Goal: Information Seeking & Learning: Learn about a topic

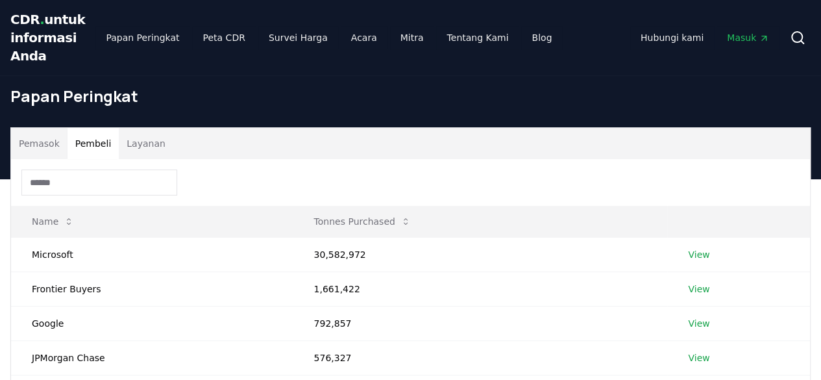
click at [97, 149] on font "Pembeli" at bounding box center [93, 143] width 36 height 10
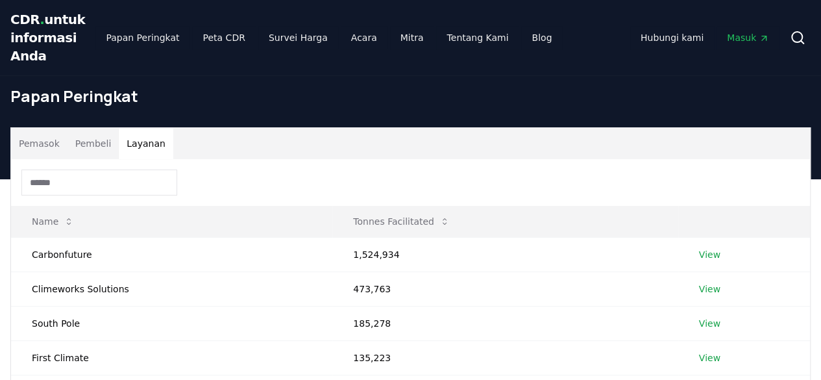
click at [141, 149] on font "Layanan" at bounding box center [146, 143] width 39 height 10
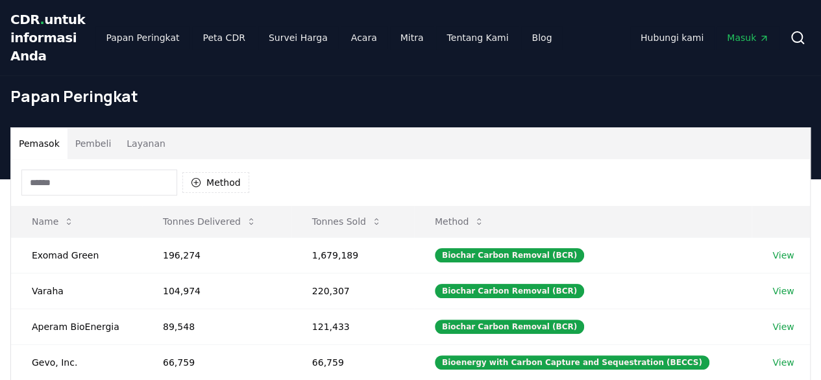
click at [40, 149] on font "Pemasok" at bounding box center [39, 143] width 41 height 10
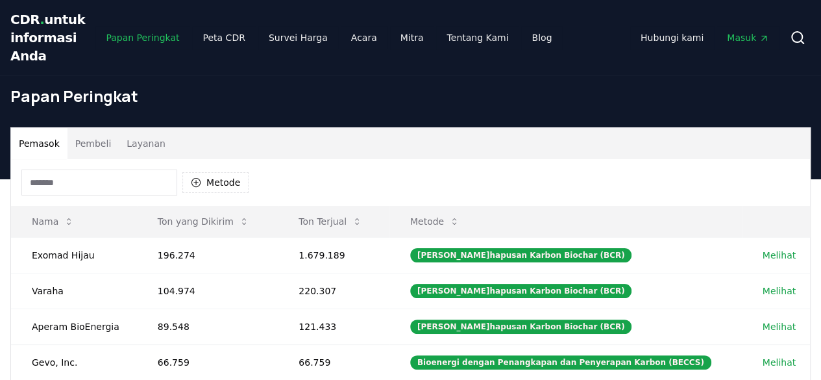
click at [132, 43] on font "Papan Peringkat" at bounding box center [142, 37] width 73 height 10
click at [202, 43] on font "Peta CDR" at bounding box center [223, 37] width 42 height 10
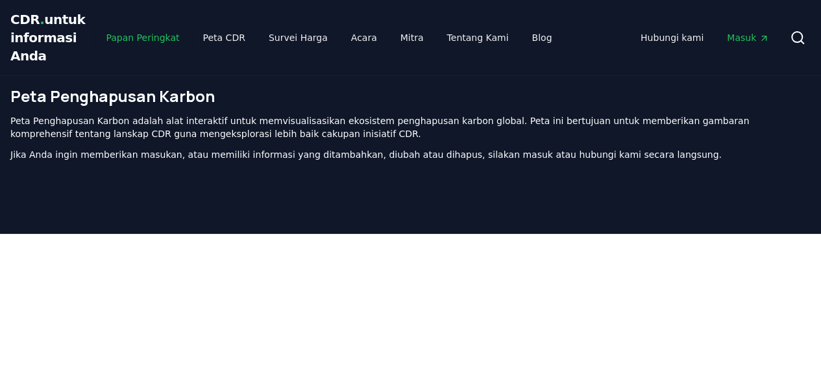
click at [106, 43] on font "Papan Peringkat" at bounding box center [142, 37] width 73 height 10
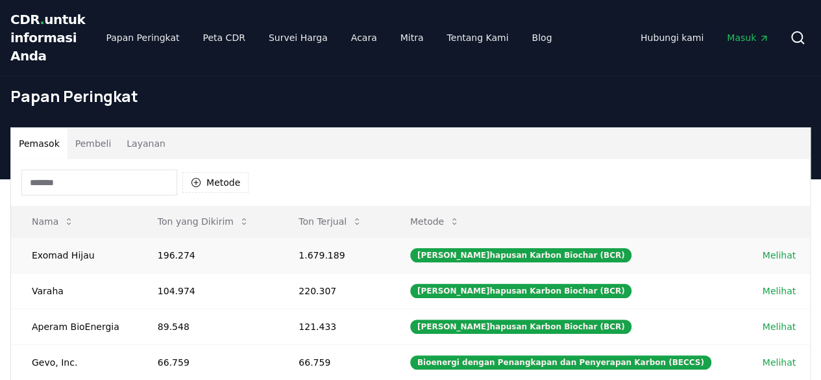
click at [143, 273] on td "196.274" at bounding box center [207, 255] width 141 height 36
click at [772, 260] on font "Melihat" at bounding box center [779, 255] width 33 height 10
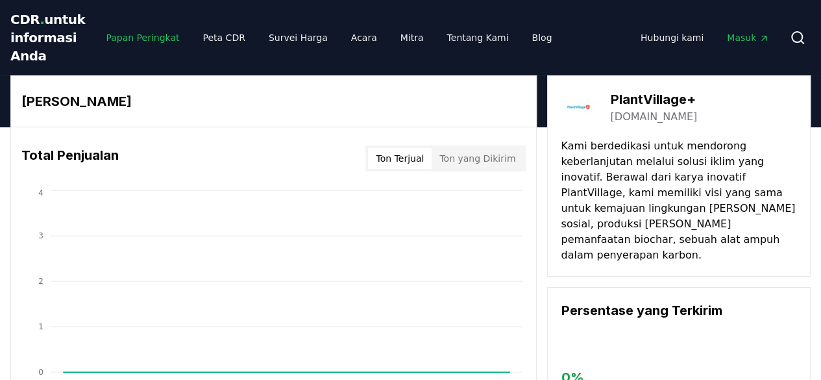
click at [140, 43] on font "Papan Peringkat" at bounding box center [142, 37] width 73 height 10
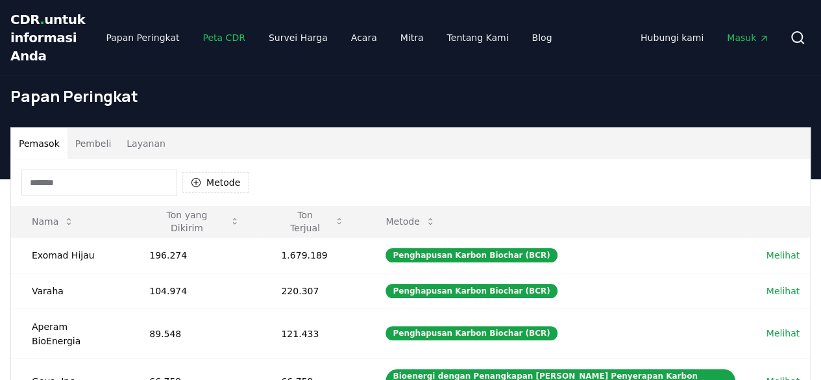
click at [202, 43] on font "Peta CDR" at bounding box center [223, 37] width 42 height 10
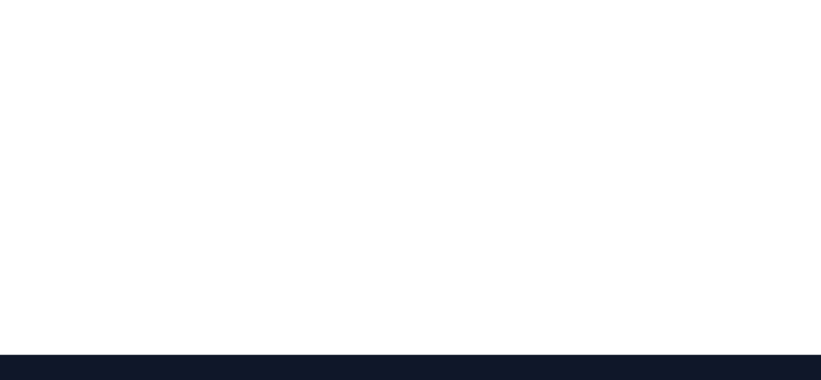
scroll to position [249, 0]
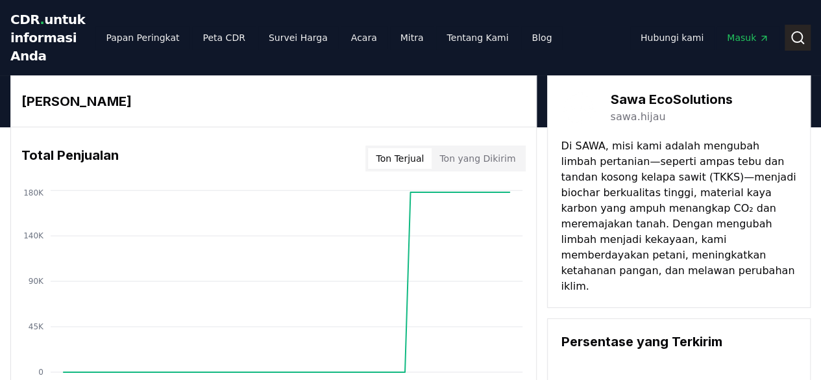
click at [796, 45] on icon at bounding box center [798, 38] width 16 height 16
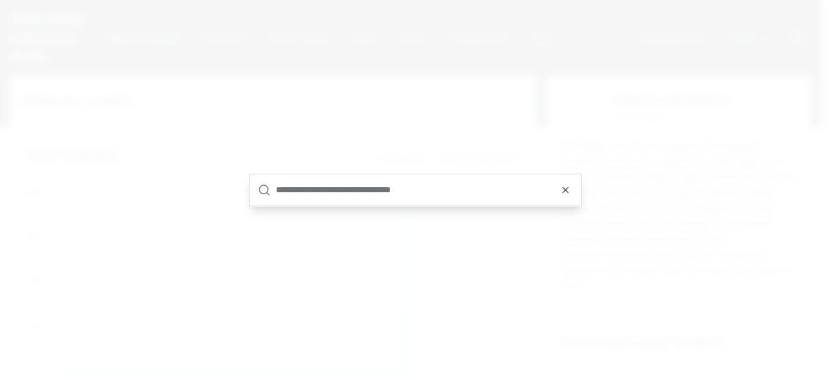
click at [402, 191] on input "text" at bounding box center [424, 189] width 297 height 31
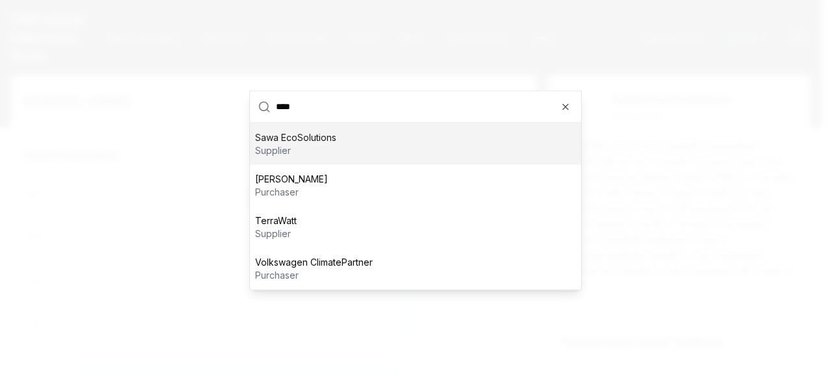
type input "****"
click at [378, 147] on div "Sawa EcoSolutions supplier" at bounding box center [415, 144] width 331 height 42
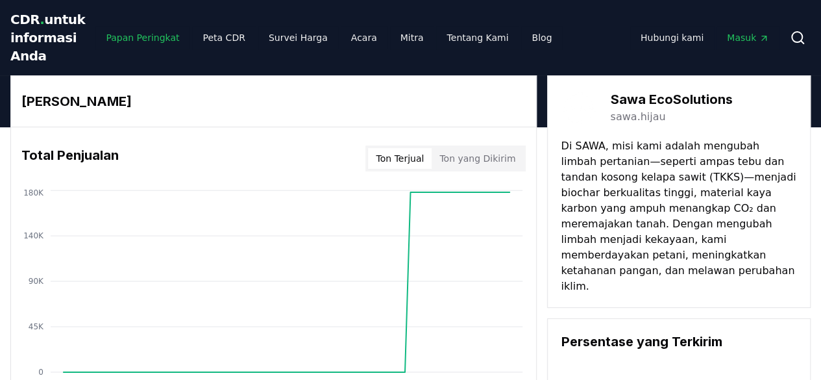
click at [144, 43] on font "Papan Peringkat" at bounding box center [142, 37] width 73 height 10
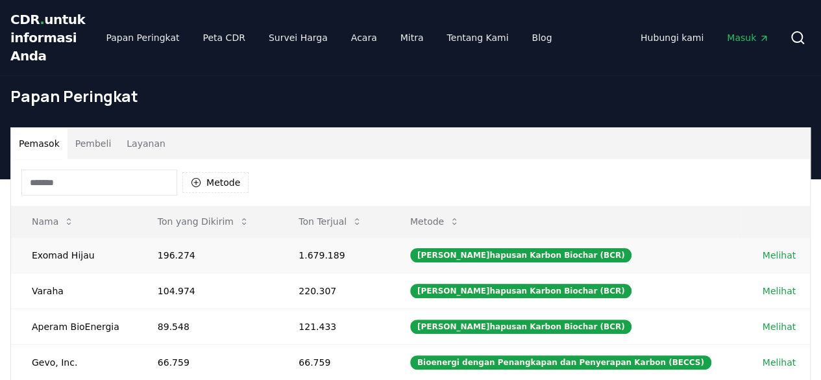
click at [787, 260] on font "Melihat" at bounding box center [779, 255] width 33 height 10
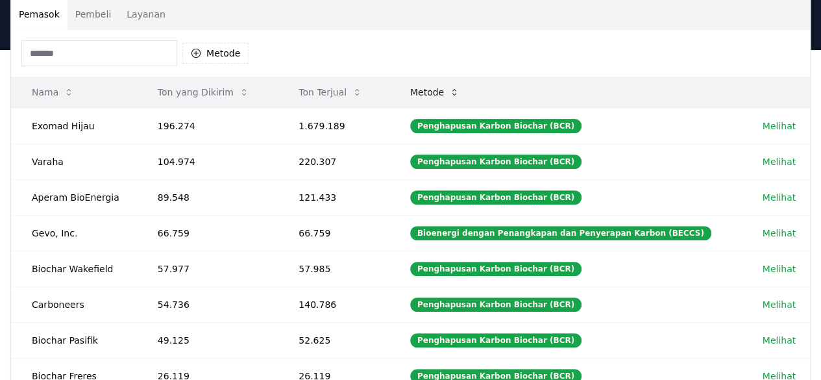
scroll to position [130, 0]
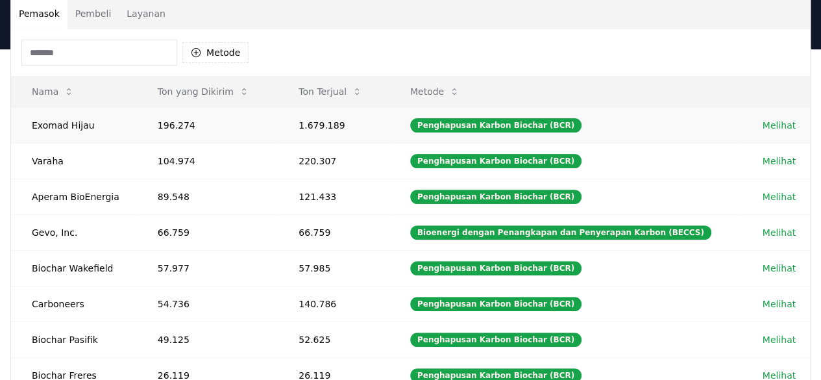
click at [768, 130] on font "Melihat" at bounding box center [779, 125] width 33 height 10
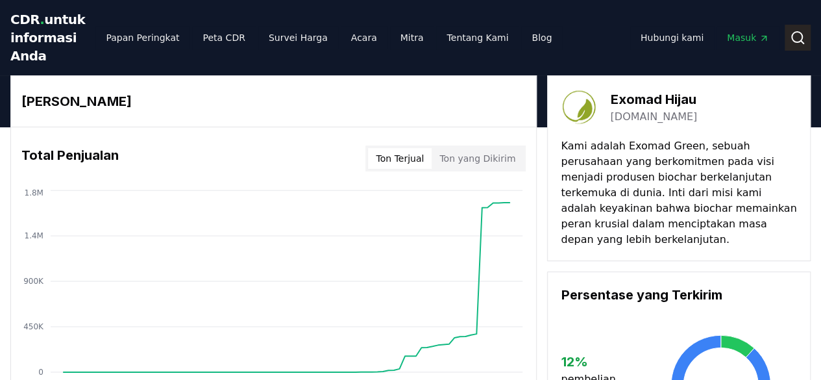
click at [797, 45] on icon at bounding box center [798, 38] width 16 height 16
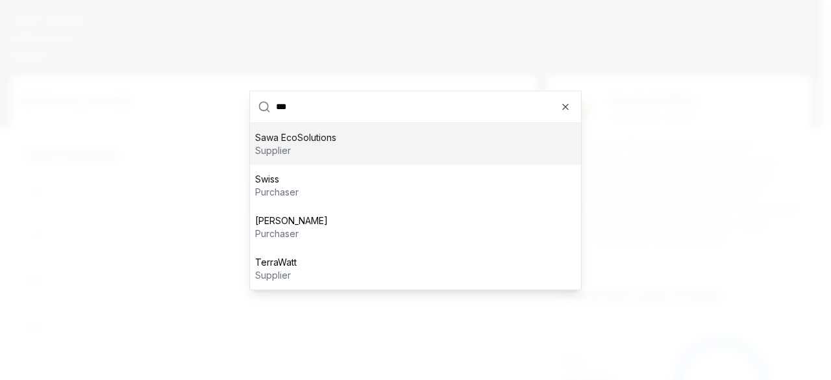
type input "***"
click at [332, 140] on p "Sawa EcoSolutions" at bounding box center [295, 136] width 81 height 13
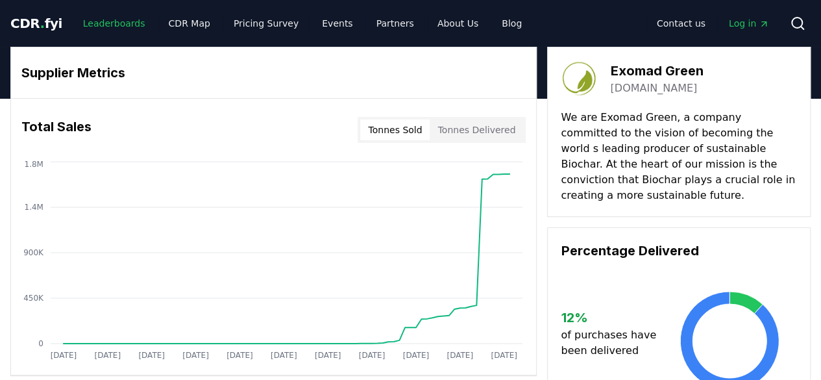
click at [92, 27] on link "Leaderboards" at bounding box center [114, 23] width 83 height 23
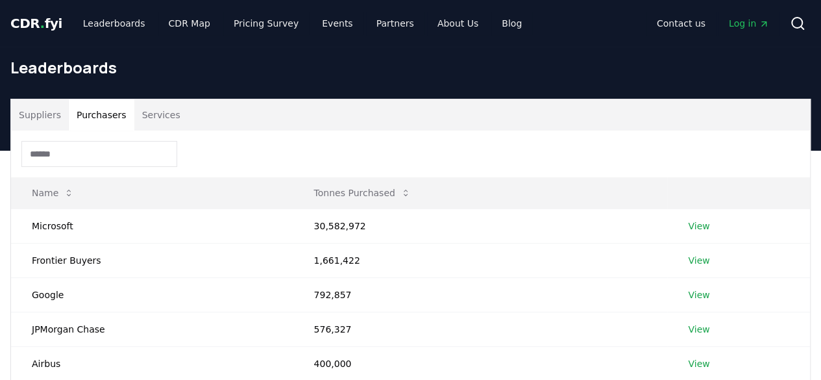
click at [103, 117] on button "Purchasers" at bounding box center [102, 114] width 66 height 31
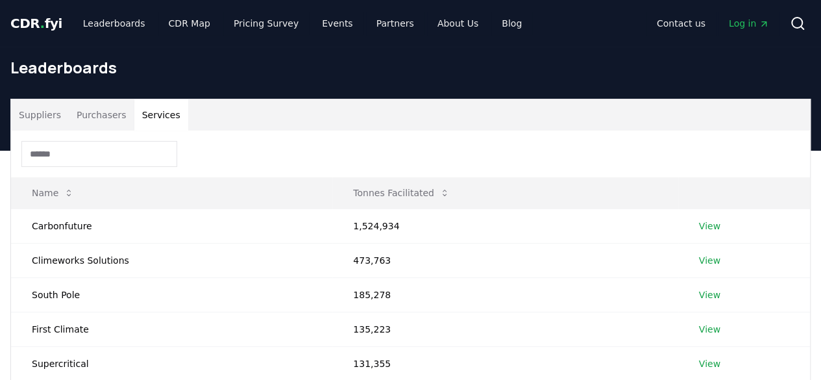
click at [154, 121] on button "Services" at bounding box center [161, 114] width 54 height 31
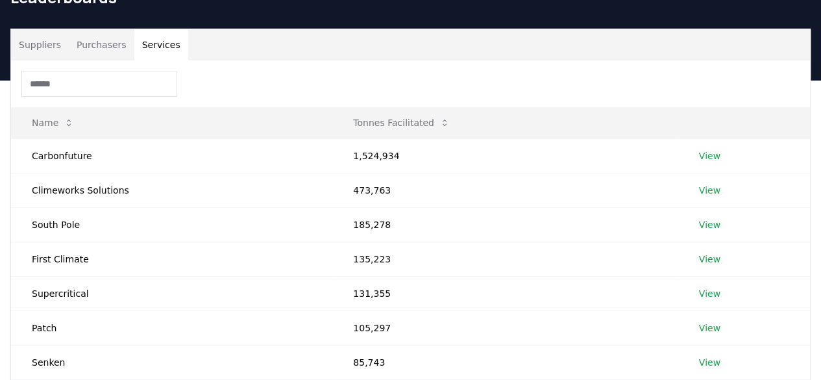
scroll to position [65, 0]
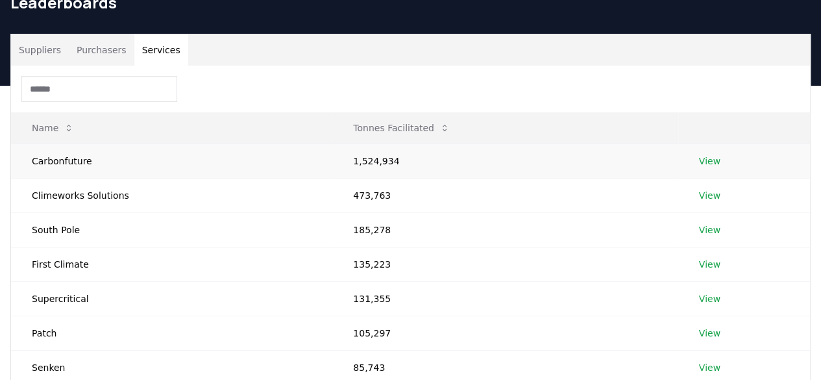
click at [702, 158] on link "View" at bounding box center [709, 160] width 21 height 13
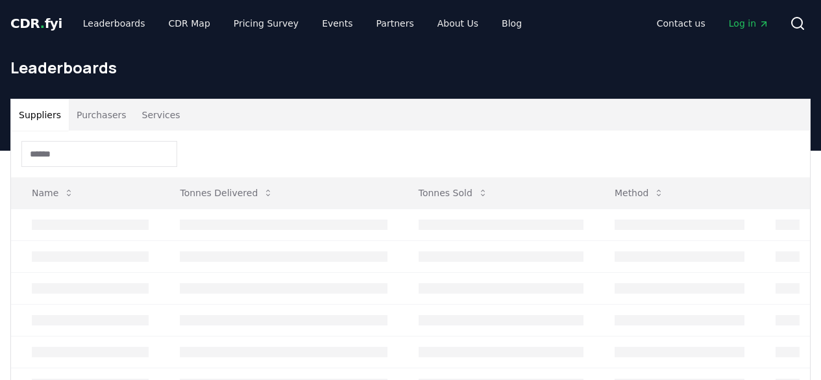
scroll to position [65, 0]
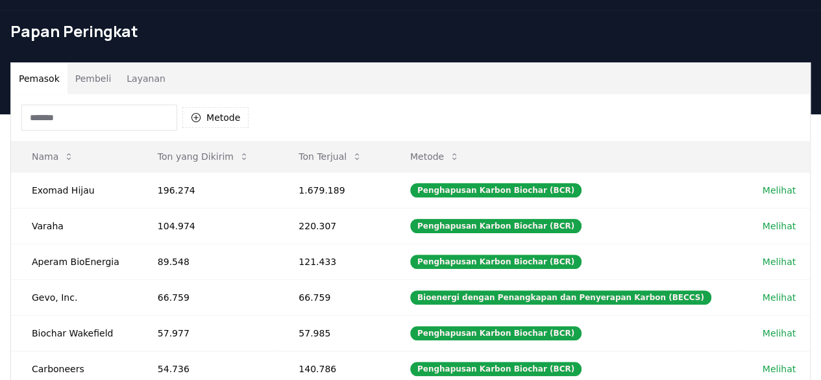
click at [102, 84] on font "Pembeli" at bounding box center [93, 78] width 36 height 10
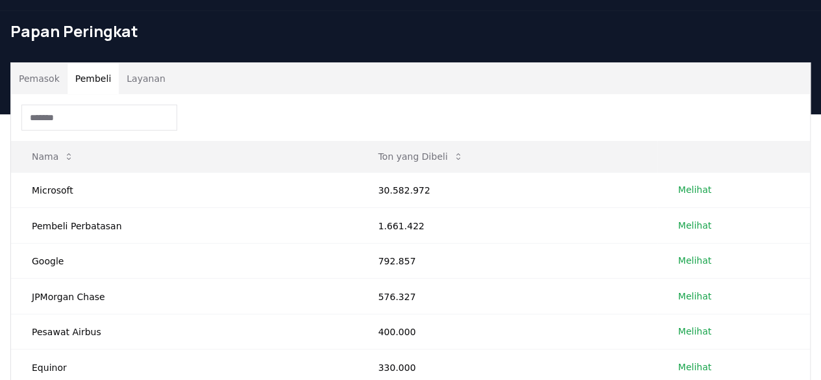
scroll to position [0, 0]
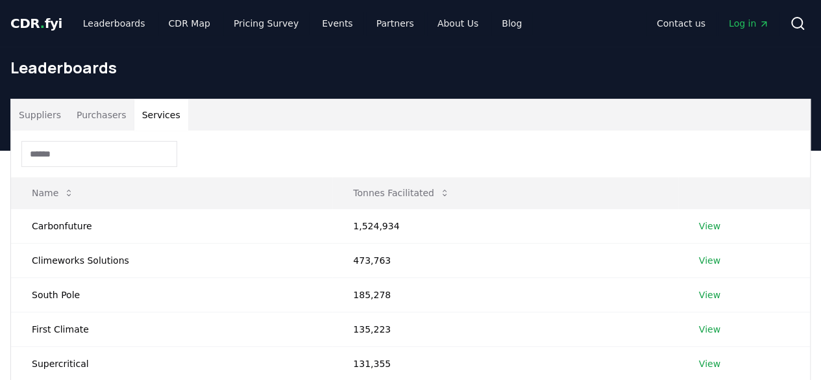
click at [160, 124] on button "Services" at bounding box center [161, 114] width 54 height 31
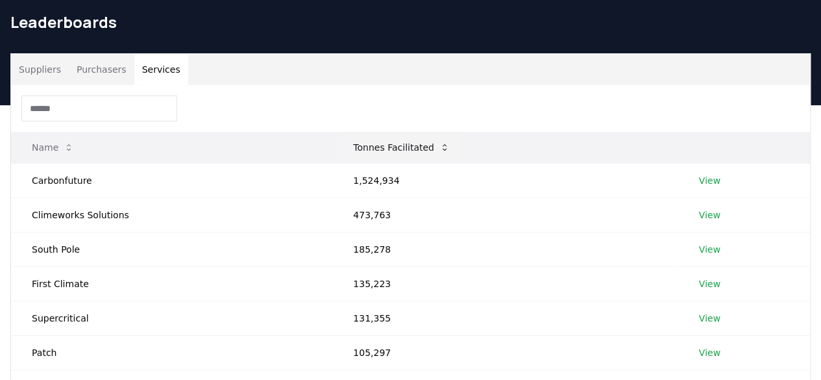
scroll to position [65, 0]
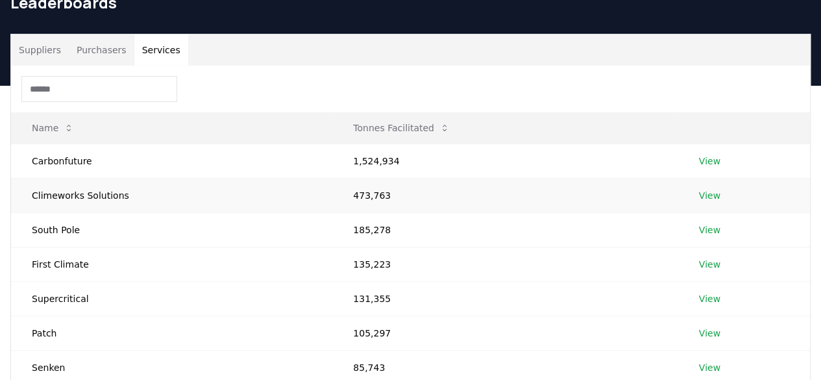
click at [707, 195] on link "View" at bounding box center [709, 195] width 21 height 13
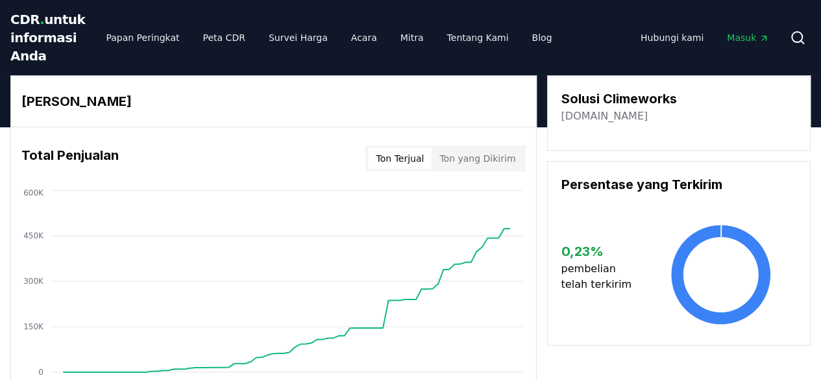
click at [464, 164] on font "Ton yang Dikirim" at bounding box center [477, 158] width 76 height 10
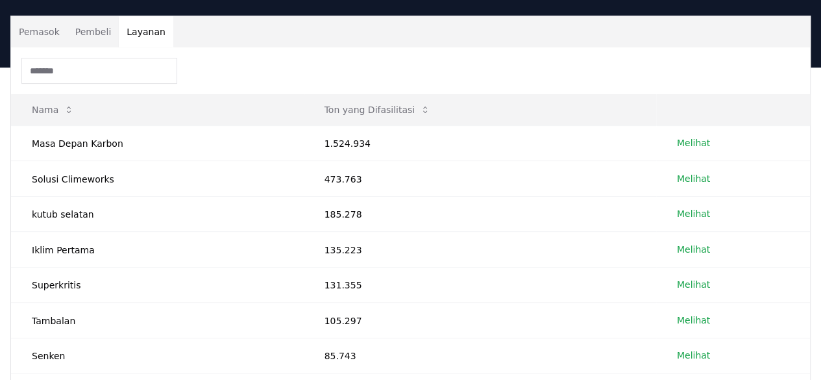
scroll to position [65, 0]
